Goal: Task Accomplishment & Management: Use online tool/utility

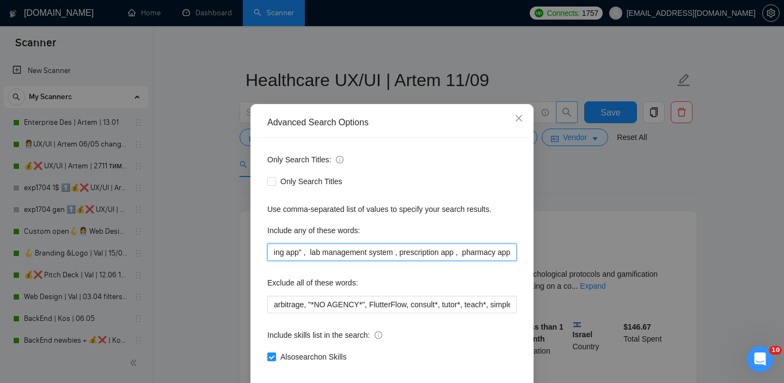
scroll to position [0, 1359]
click at [377, 261] on input "Healthacre, telehealth, "medical insurance", pharma , "healthcare app" , "medic…" at bounding box center [391, 251] width 249 height 17
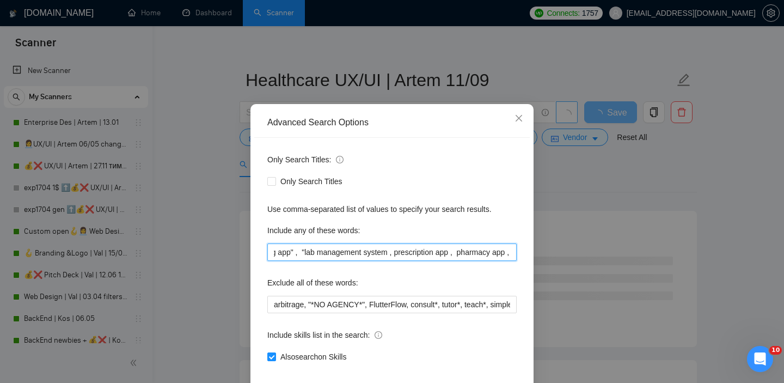
click at [464, 261] on input "Healthacre, telehealth, "medical insurance", pharma , "healthcare app" , "medic…" at bounding box center [391, 251] width 249 height 17
click at [362, 261] on input "Healthacre, telehealth, "medical insurance", pharma , "healthcare app" , "medic…" at bounding box center [391, 251] width 249 height 17
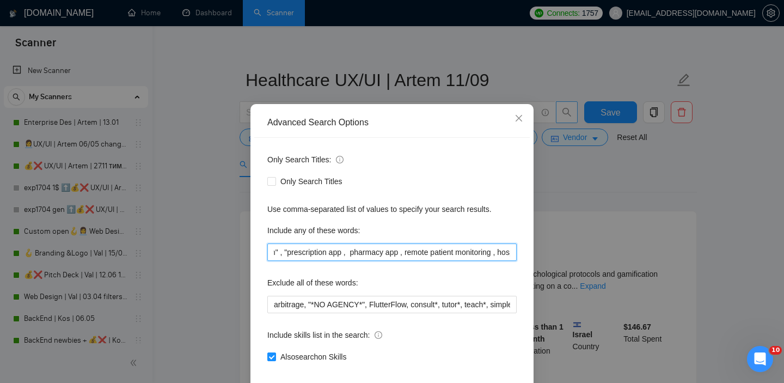
click at [422, 261] on input "Healthacre, telehealth, "medical insurance", pharma , "healthcare app" , "medic…" at bounding box center [391, 251] width 249 height 17
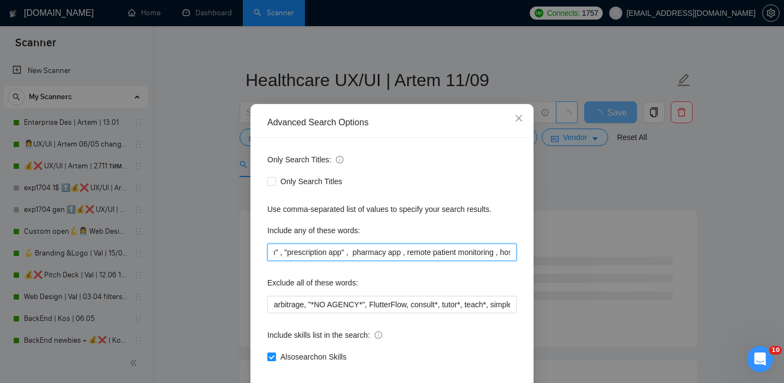
scroll to position [0, 1508]
click at [398, 261] on input "Healthacre, telehealth, "medical insurance", pharma , "healthcare app" , "medic…" at bounding box center [391, 251] width 249 height 17
click at [451, 261] on input "Healthacre, telehealth, "medical insurance", pharma , "healthcare app" , "medic…" at bounding box center [391, 251] width 249 height 17
click at [408, 261] on input "Healthacre, telehealth, "medical insurance", pharma , "healthcare app" , "medic…" at bounding box center [391, 251] width 249 height 17
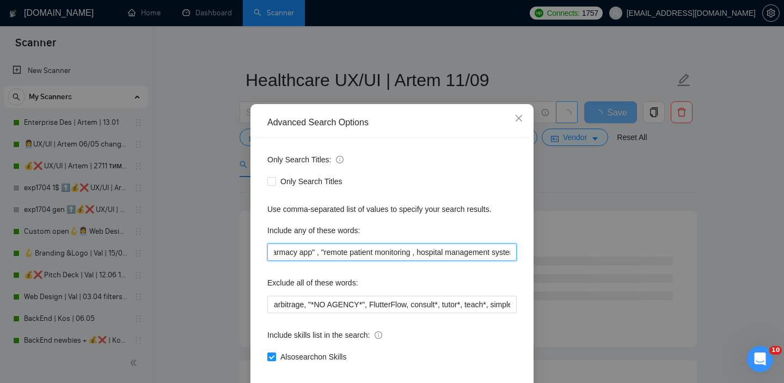
click at [500, 261] on input "Healthacre, telehealth, "medical insurance", pharma , "healthcare app" , "medic…" at bounding box center [391, 251] width 249 height 17
click at [405, 261] on input "Healthacre, telehealth, "medical insurance", pharma , "healthcare app" , "medic…" at bounding box center [391, 251] width 249 height 17
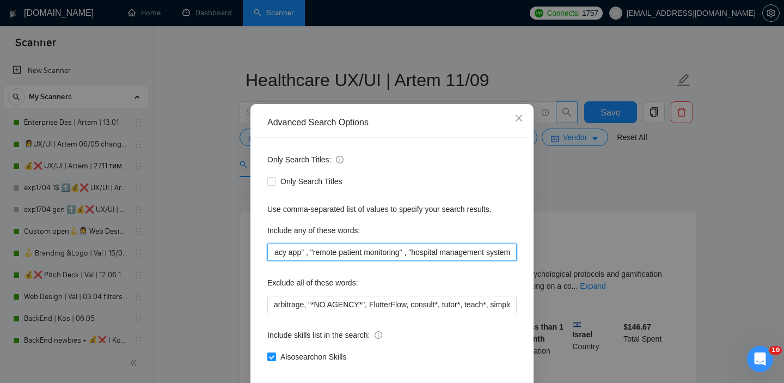
scroll to position [0, 1673]
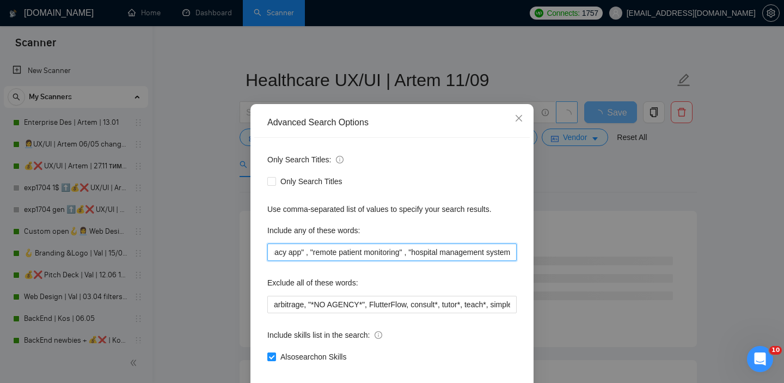
click at [505, 261] on input "Healthacre, telehealth, "medical insurance", pharma , "healthcare app" , "medic…" at bounding box center [391, 251] width 249 height 17
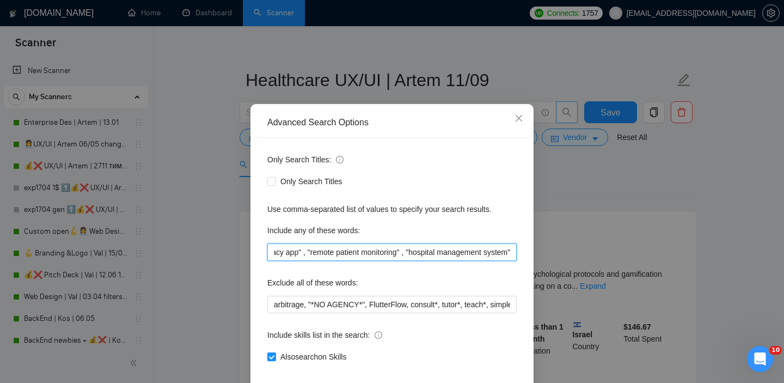
type input "Healthacre, telehealth, "medical insurance", pharma , "healthcare app" , "medic…"
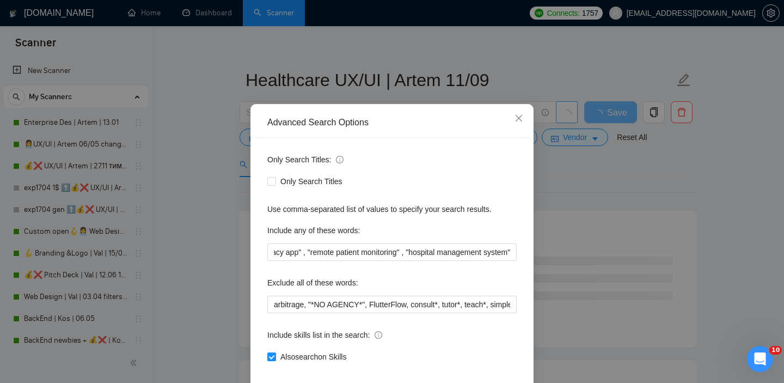
scroll to position [0, 0]
click at [614, 257] on div "Advanced Search Options Only Search Titles: Only Search Titles Use comma-separa…" at bounding box center [392, 191] width 784 height 383
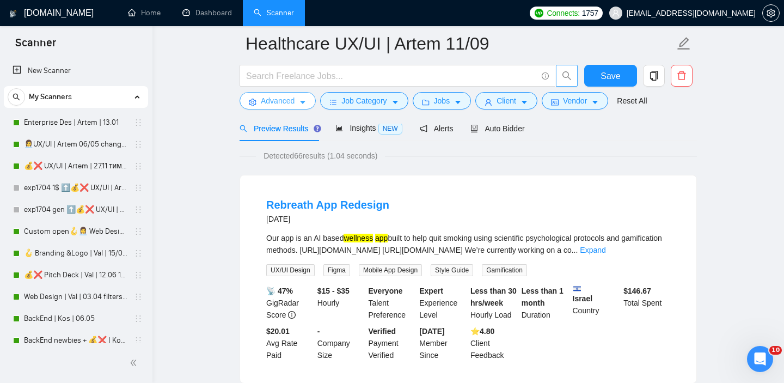
scroll to position [172, 0]
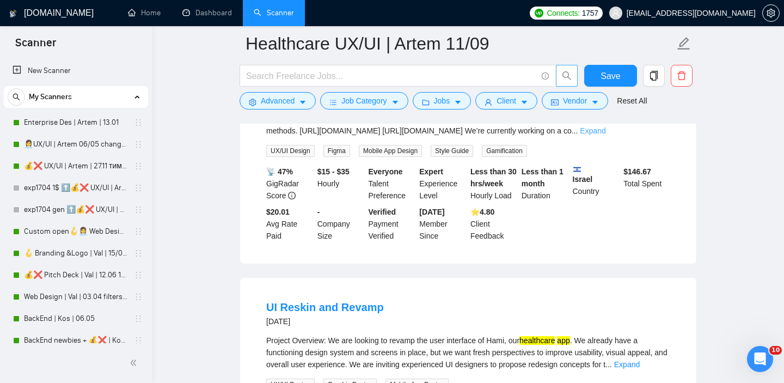
click at [605, 135] on link "Expand" at bounding box center [592, 130] width 26 height 9
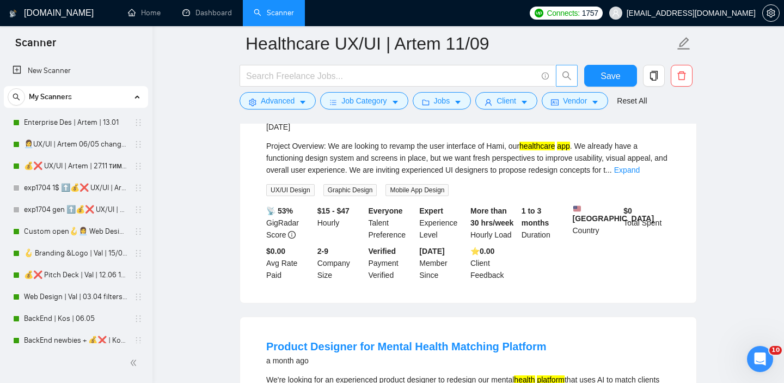
scroll to position [585, 0]
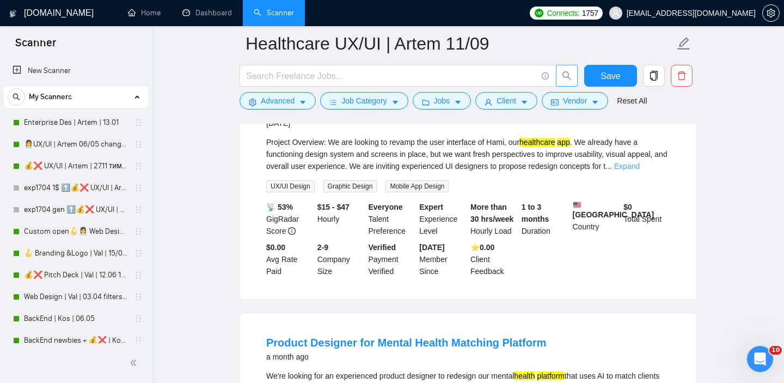
click at [639, 170] on link "Expand" at bounding box center [627, 166] width 26 height 9
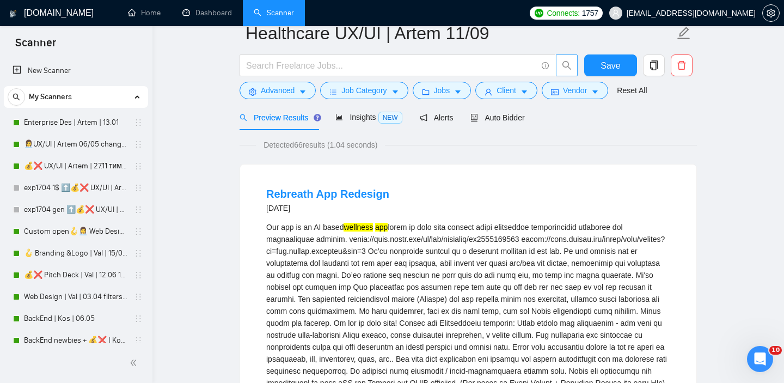
scroll to position [11, 0]
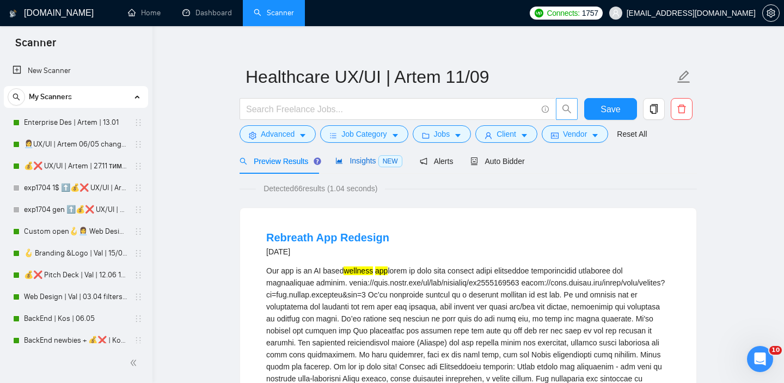
click at [358, 166] on div "Insights NEW" at bounding box center [368, 161] width 66 height 13
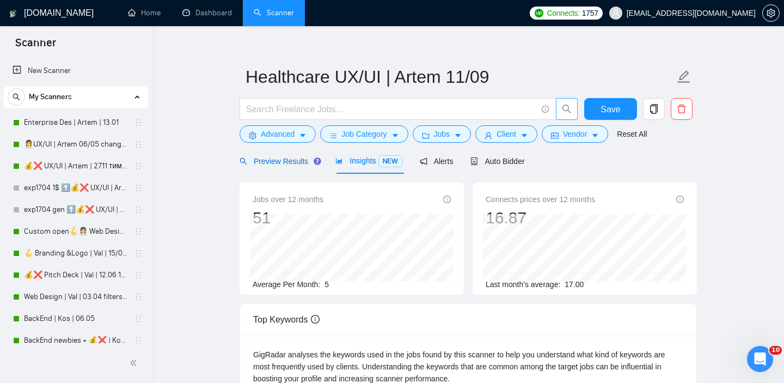
click at [286, 161] on span "Preview Results" at bounding box center [278, 161] width 78 height 9
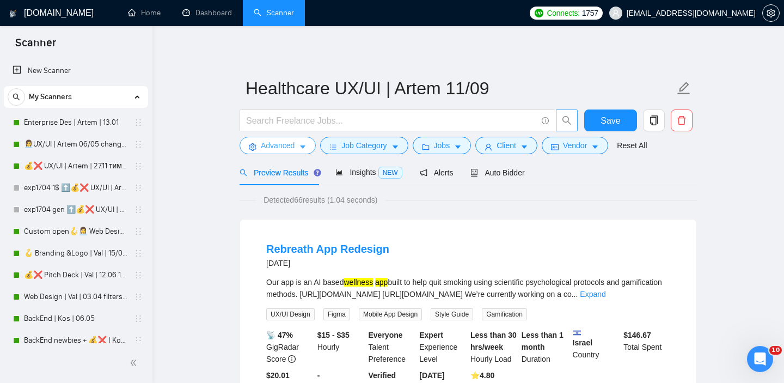
click at [297, 144] on button "Advanced" at bounding box center [277, 145] width 76 height 17
